Goal: Task Accomplishment & Management: Use online tool/utility

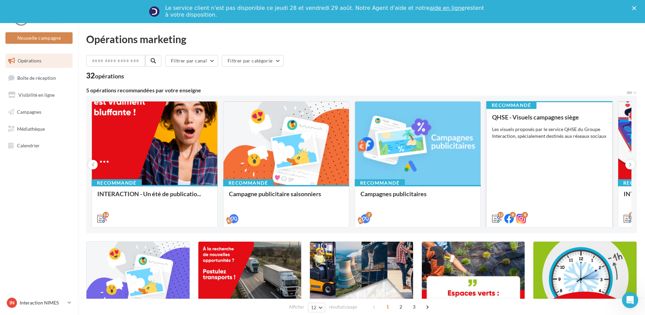
click at [534, 128] on div "Les visuels proposés par le service QHSE du Groupe Interaction, spécialement de…" at bounding box center [549, 133] width 115 height 14
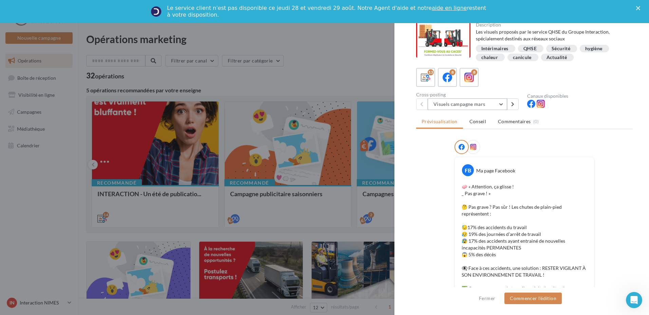
click at [502, 105] on button "Visuels campagne mars" at bounding box center [467, 104] width 79 height 12
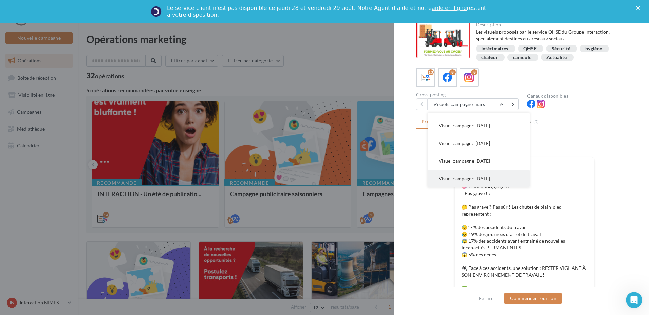
click at [481, 174] on button "Visuel campagne juin 2025" at bounding box center [479, 179] width 102 height 18
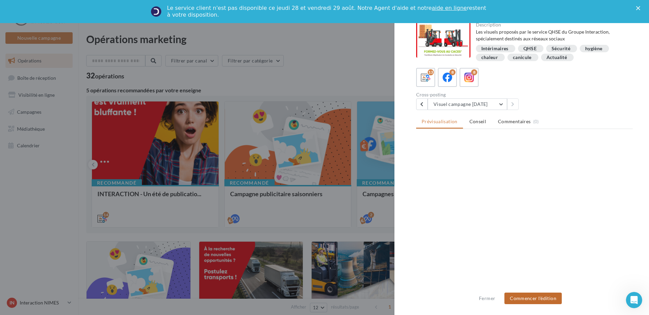
click at [523, 297] on button "Commencer l'édition" at bounding box center [532, 298] width 57 height 12
click at [636, 9] on icon "Fermer" at bounding box center [638, 8] width 4 height 4
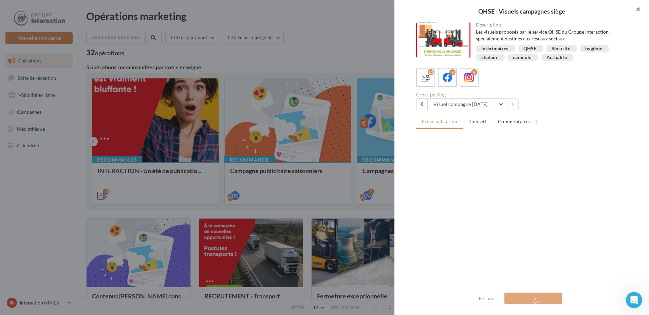
click at [642, 9] on button "button" at bounding box center [635, 10] width 27 height 20
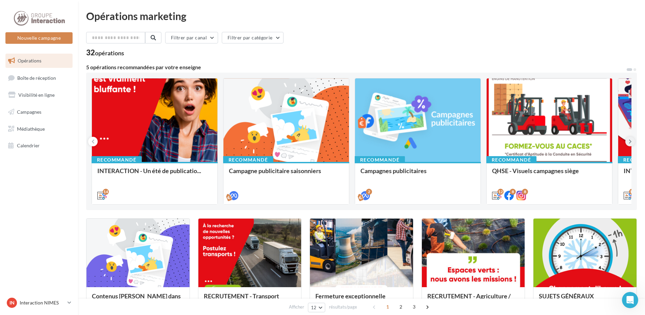
click at [629, 140] on icon at bounding box center [630, 141] width 3 height 7
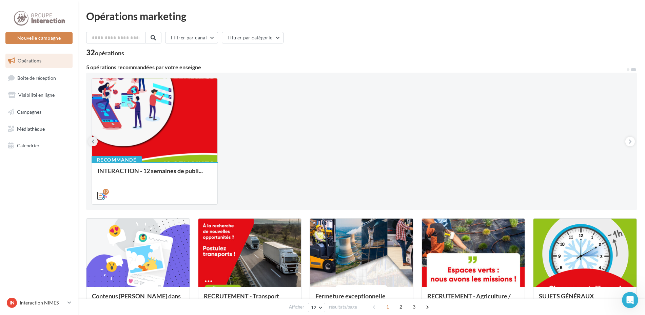
click at [94, 139] on icon at bounding box center [93, 141] width 3 height 7
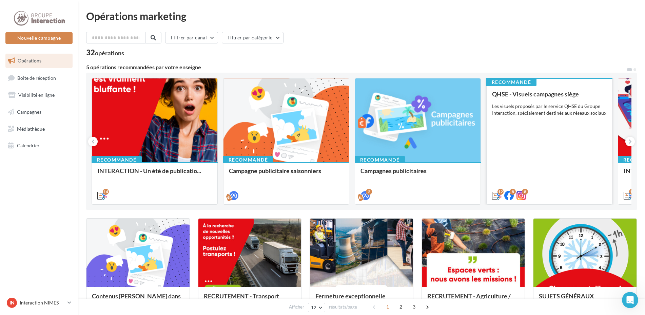
click at [541, 134] on div "QHSE - Visuels campagnes siège Les visuels proposés par le service QHSE du Grou…" at bounding box center [549, 145] width 115 height 108
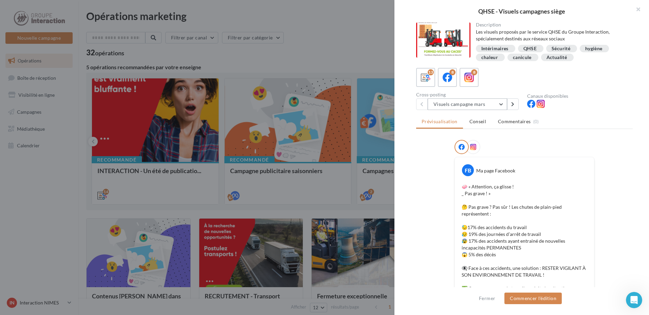
click at [506, 106] on button "Visuels campagne mars" at bounding box center [467, 104] width 79 height 12
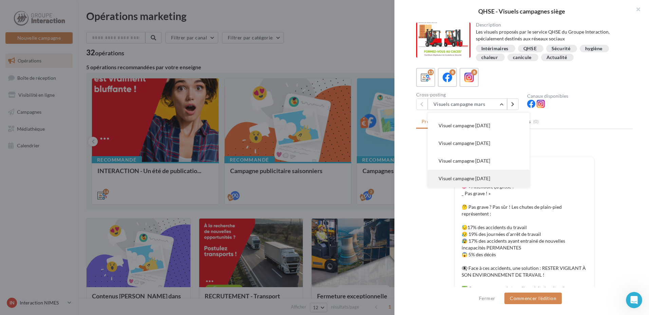
click at [486, 174] on button "Visuel campagne juin 2025" at bounding box center [479, 179] width 102 height 18
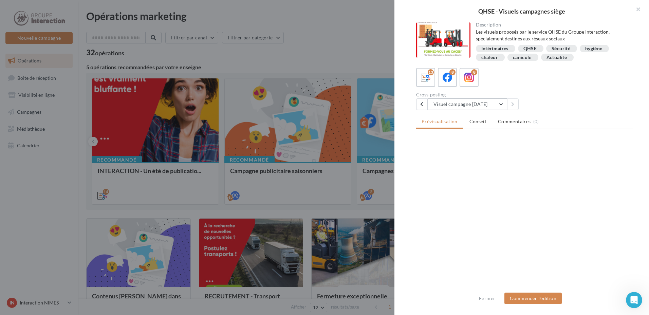
click at [500, 106] on button "Visuel campagne juin 2025" at bounding box center [467, 104] width 79 height 12
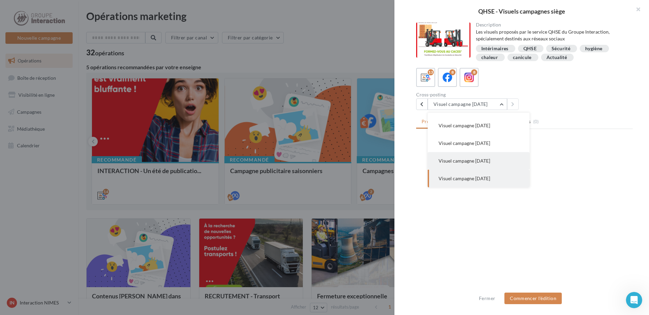
click at [489, 164] on button "Visuel campagne Avril 2025" at bounding box center [479, 161] width 102 height 18
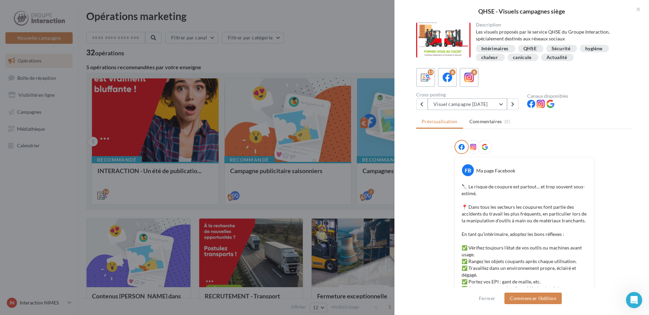
click at [500, 104] on button "Visuel campagne Avril 2025" at bounding box center [467, 104] width 79 height 12
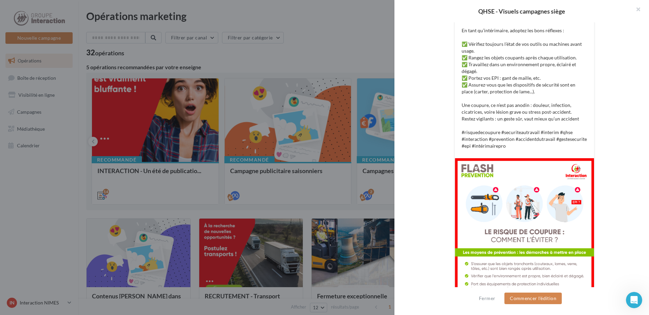
scroll to position [68, 0]
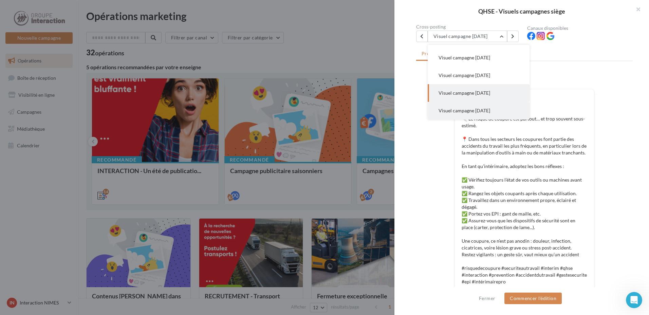
click at [488, 111] on span "Visuel campagne juin 2025" at bounding box center [464, 111] width 52 height 6
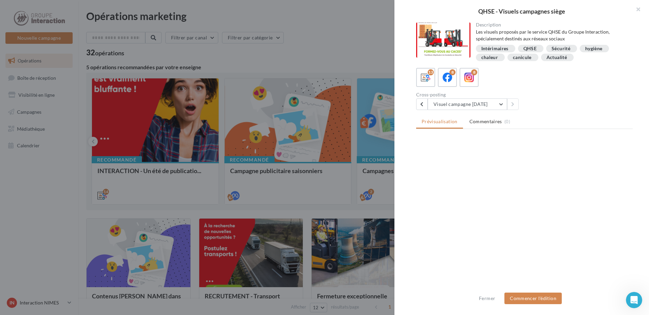
scroll to position [0, 0]
click at [486, 105] on button "Visuel campagne juin 2025" at bounding box center [467, 104] width 79 height 12
click at [480, 118] on button "Visuels campagne mars" at bounding box center [479, 122] width 102 height 18
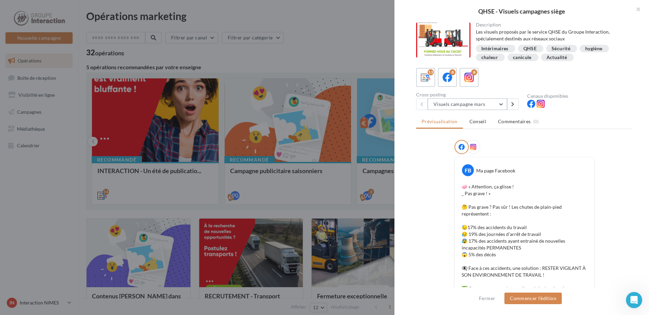
click at [486, 107] on button "Visuels campagne mars" at bounding box center [467, 104] width 79 height 12
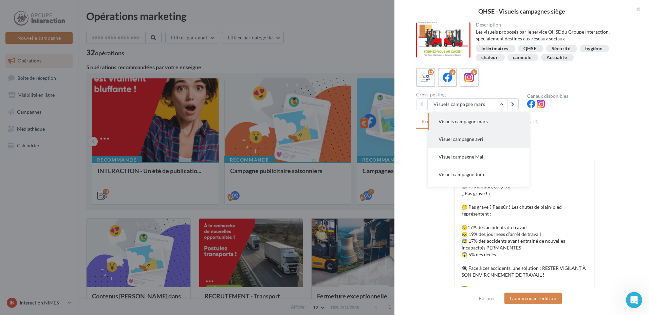
click at [479, 140] on span "Visuel campagne avril" at bounding box center [461, 139] width 46 height 6
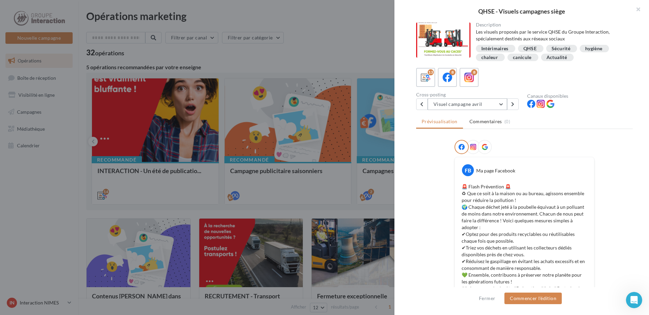
click at [487, 105] on button "Visuel campagne avril" at bounding box center [467, 104] width 79 height 12
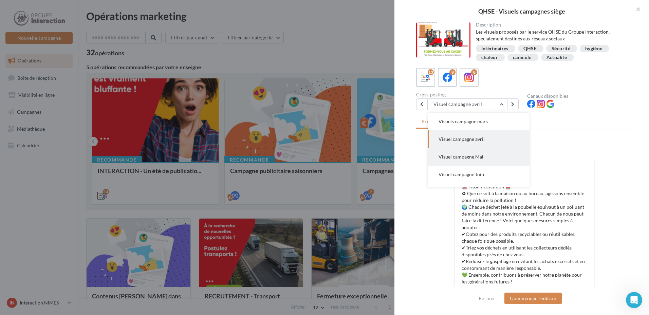
click at [486, 156] on button "Visuel campagne Mai" at bounding box center [479, 157] width 102 height 18
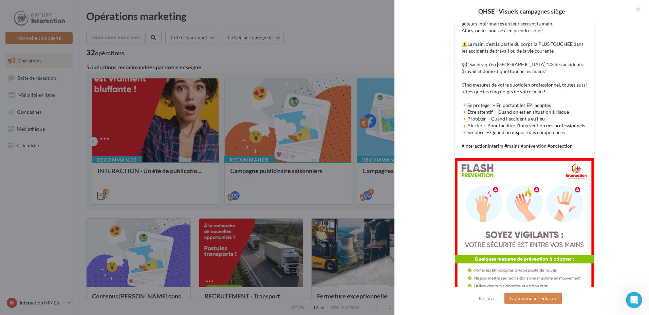
scroll to position [183, 0]
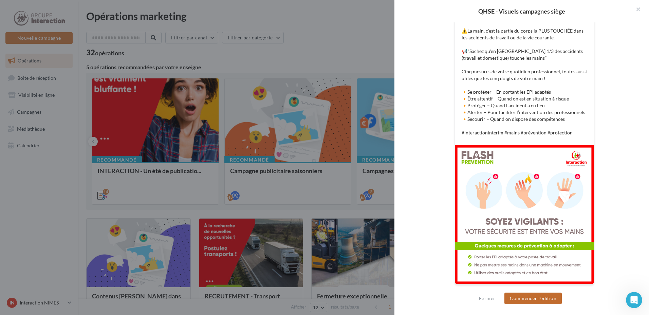
click at [522, 299] on button "Commencer l'édition" at bounding box center [532, 298] width 57 height 12
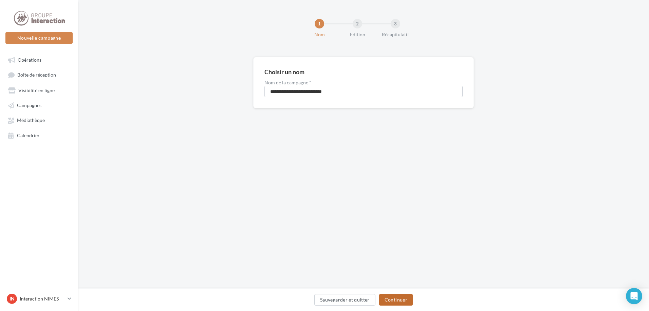
click at [406, 298] on button "Continuer" at bounding box center [396, 301] width 34 height 12
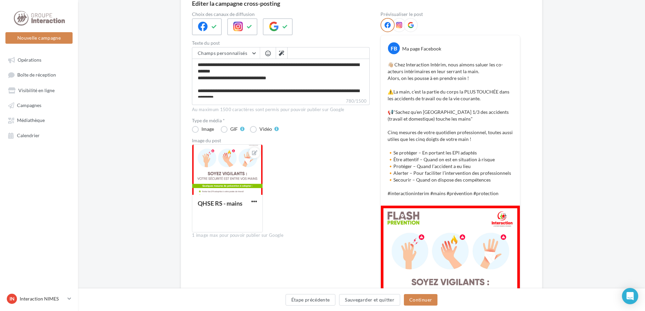
scroll to position [167, 0]
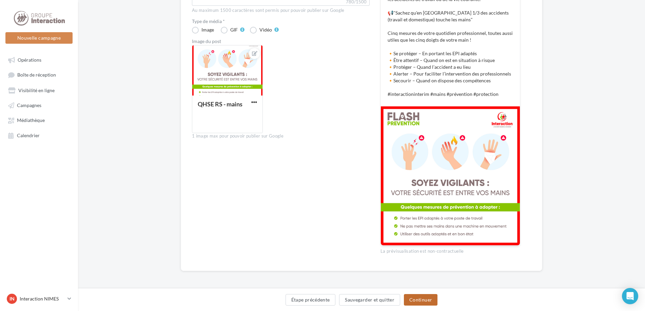
click at [427, 301] on button "Continuer" at bounding box center [421, 301] width 34 height 12
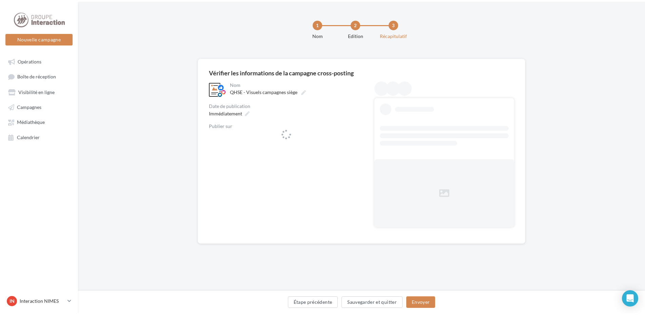
scroll to position [0, 0]
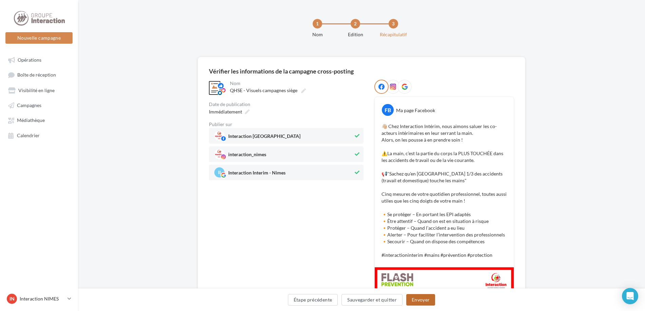
click at [431, 300] on button "Envoyer" at bounding box center [421, 301] width 29 height 12
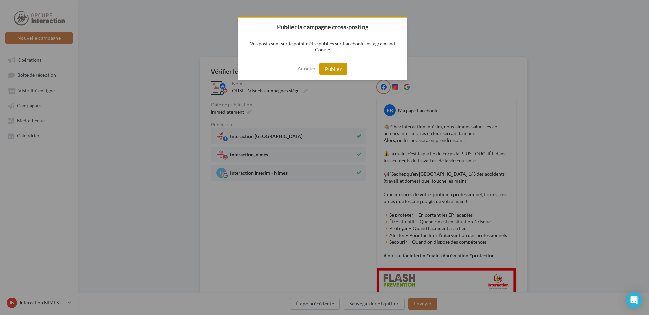
click at [333, 71] on button "Publier" at bounding box center [333, 69] width 28 height 12
